Goal: Transaction & Acquisition: Purchase product/service

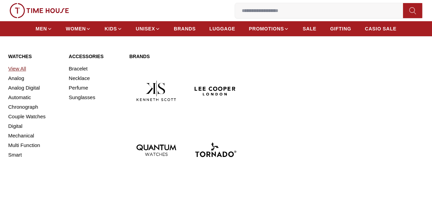
click at [26, 74] on link "View All" at bounding box center [34, 69] width 52 height 10
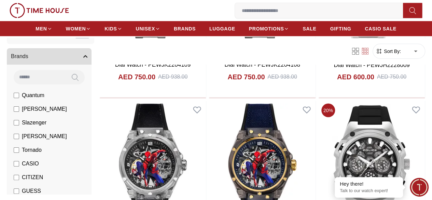
scroll to position [950, 0]
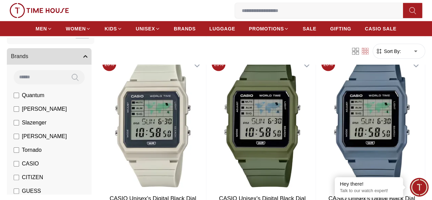
scroll to position [2320, 0]
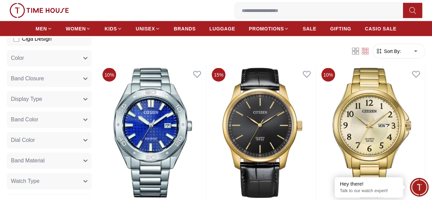
scroll to position [292, 0]
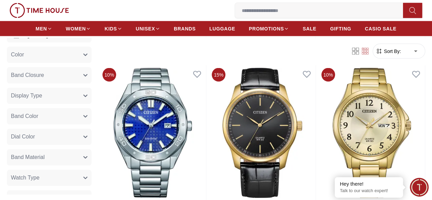
click at [92, 112] on button "Band Color" at bounding box center [49, 116] width 85 height 16
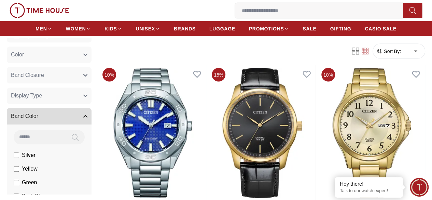
click at [92, 160] on li "Silver" at bounding box center [51, 156] width 82 height 14
click at [36, 155] on span "Silver" at bounding box center [29, 155] width 14 height 8
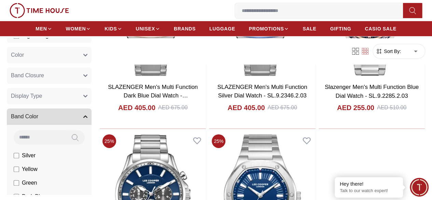
scroll to position [1069, 0]
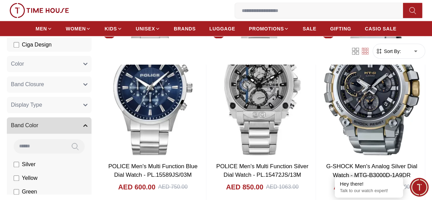
scroll to position [2161, 0]
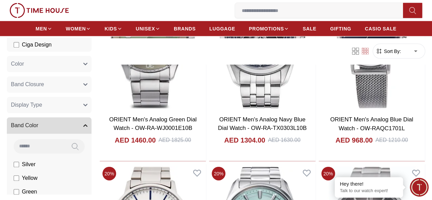
scroll to position [3368, 0]
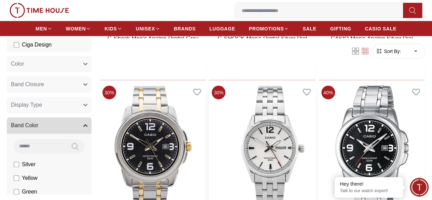
scroll to position [4576, 0]
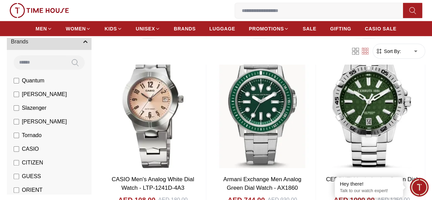
scroll to position [41, 0]
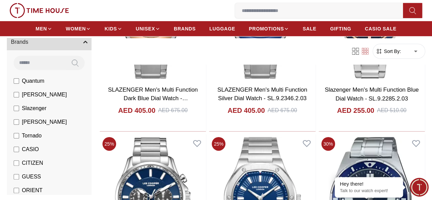
scroll to position [1108, 0]
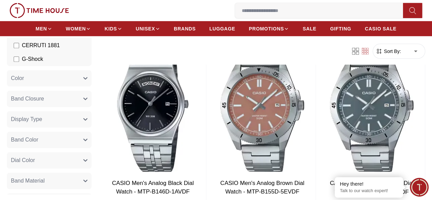
scroll to position [214, 0]
click at [75, 158] on button "Dial Color" at bounding box center [49, 159] width 85 height 16
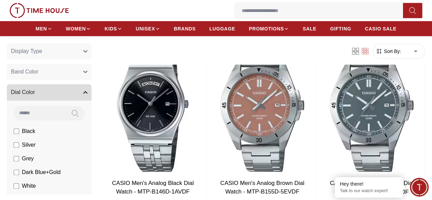
scroll to position [284, 0]
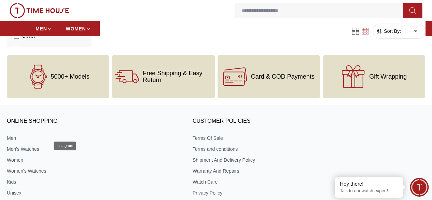
scroll to position [325, 0]
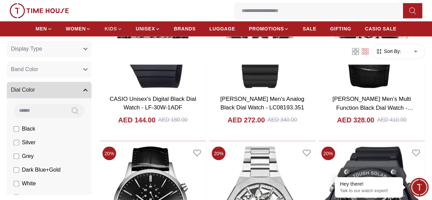
scroll to position [542, 0]
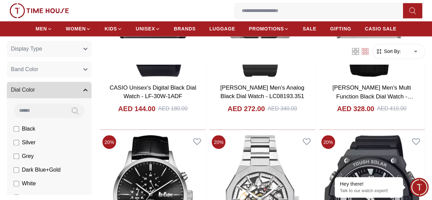
click at [35, 130] on span "Black" at bounding box center [28, 129] width 13 height 8
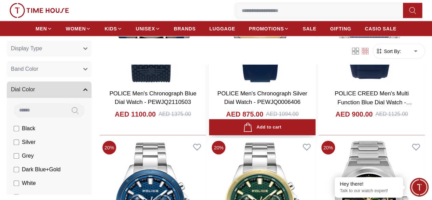
scroll to position [725, 0]
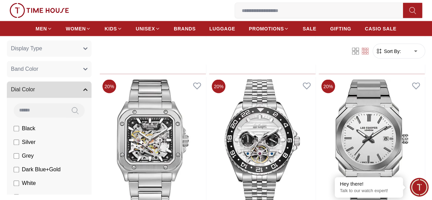
scroll to position [4554, 0]
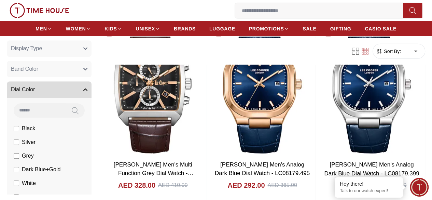
scroll to position [5860, 0]
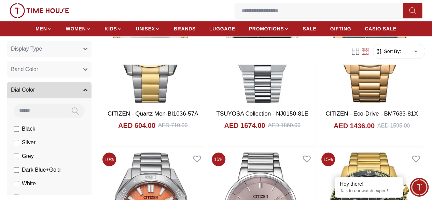
scroll to position [6777, 0]
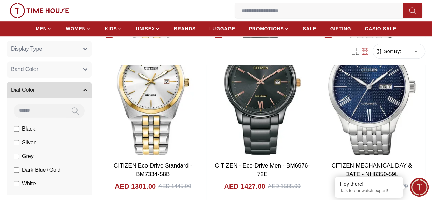
scroll to position [8005, 0]
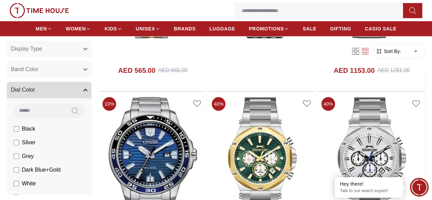
scroll to position [9202, 0]
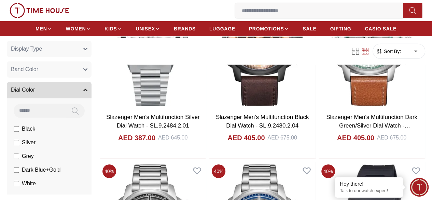
scroll to position [10244, 0]
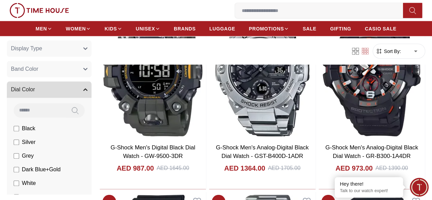
scroll to position [11428, 0]
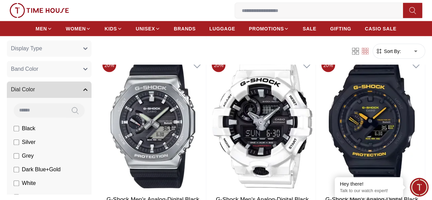
scroll to position [12607, 0]
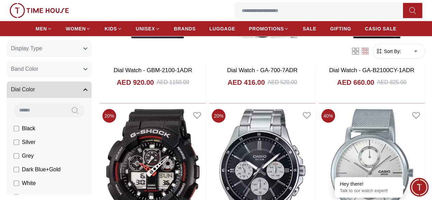
scroll to position [12818, 0]
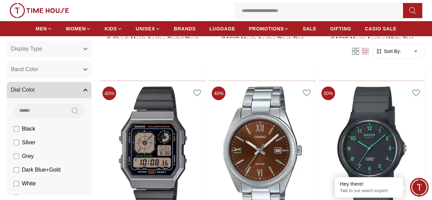
click at [0, 0] on img at bounding box center [0, 0] width 0 height 0
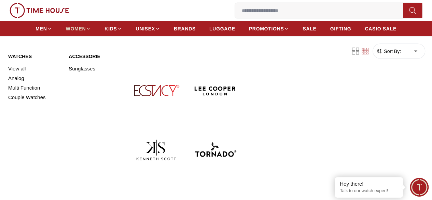
scroll to position [13940, 0]
